Goal: Information Seeking & Learning: Learn about a topic

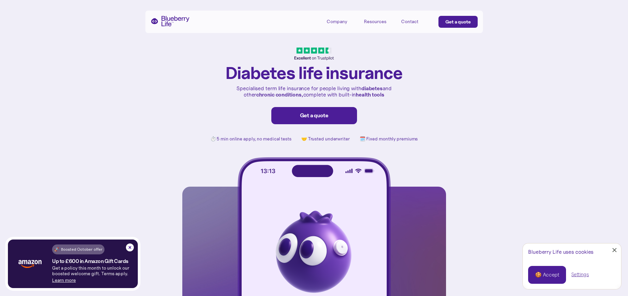
click at [616, 249] on link "Close Cookie Popup" at bounding box center [614, 249] width 13 height 13
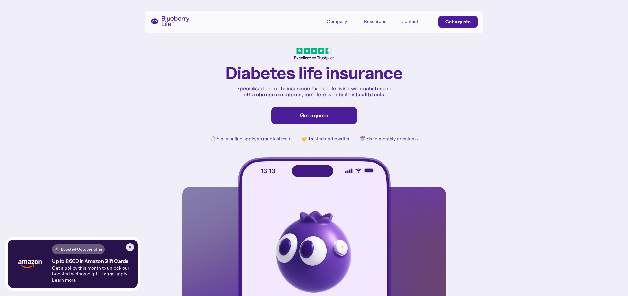
click at [130, 249] on img at bounding box center [130, 247] width 8 height 8
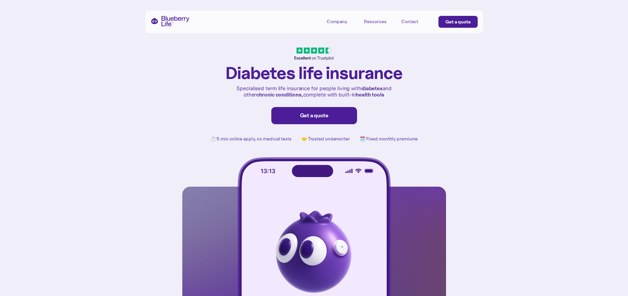
drag, startPoint x: 389, startPoint y: 96, endPoint x: 241, endPoint y: 92, distance: 147.8
click at [237, 93] on p "Specialised term life insurance for people living with [MEDICAL_DATA] and other…" at bounding box center [314, 91] width 158 height 13
click at [275, 87] on p "Specialised term life insurance for people living with [MEDICAL_DATA] and other…" at bounding box center [314, 91] width 158 height 13
drag, startPoint x: 301, startPoint y: 95, endPoint x: 231, endPoint y: 88, distance: 70.9
click at [231, 88] on div "[MEDICAL_DATA] life insurance Specialised term life insurance for people living…" at bounding box center [314, 185] width 264 height 277
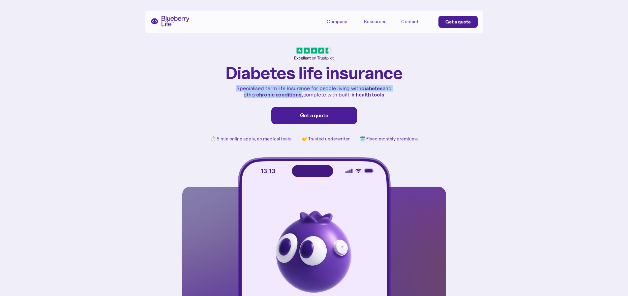
copy p "Specialised term life insurance for people living with [MEDICAL_DATA] and other…"
click at [573, 112] on div "[MEDICAL_DATA] life insurance Specialised term life insurance for people living…" at bounding box center [314, 162] width 628 height 325
